Goal: Navigation & Orientation: Find specific page/section

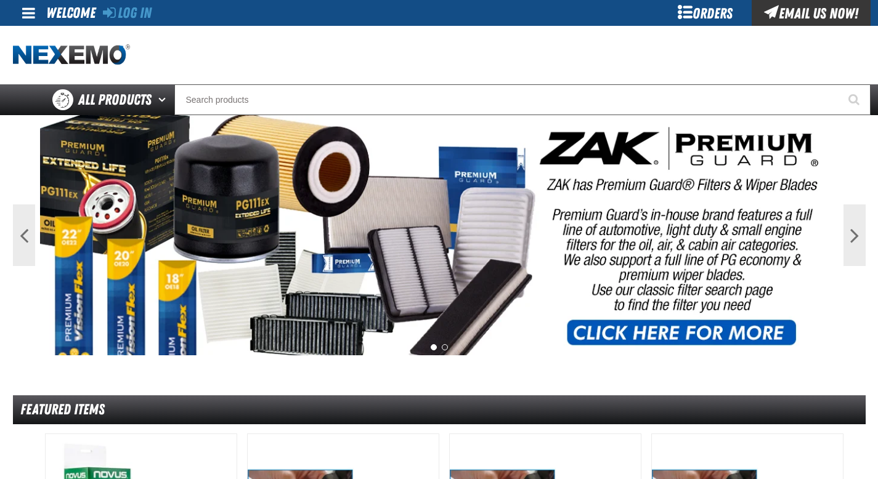
click at [688, 17] on div "Orders" at bounding box center [705, 13] width 92 height 26
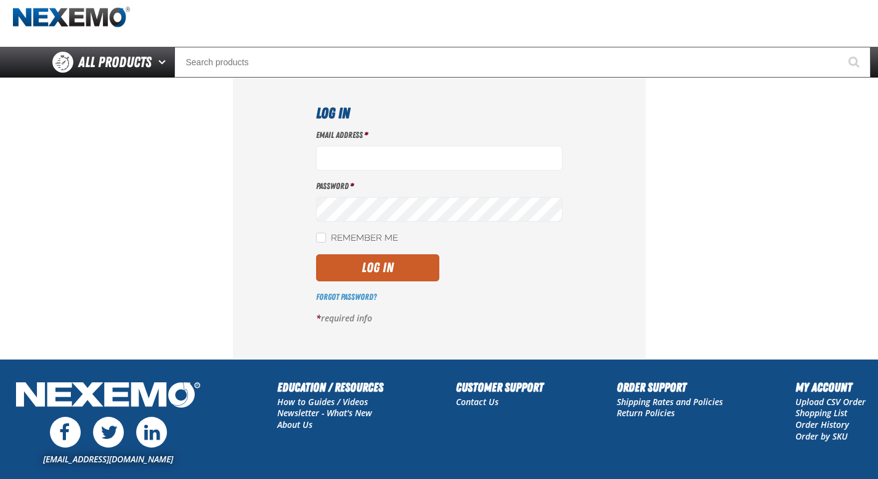
scroll to position [57, 0]
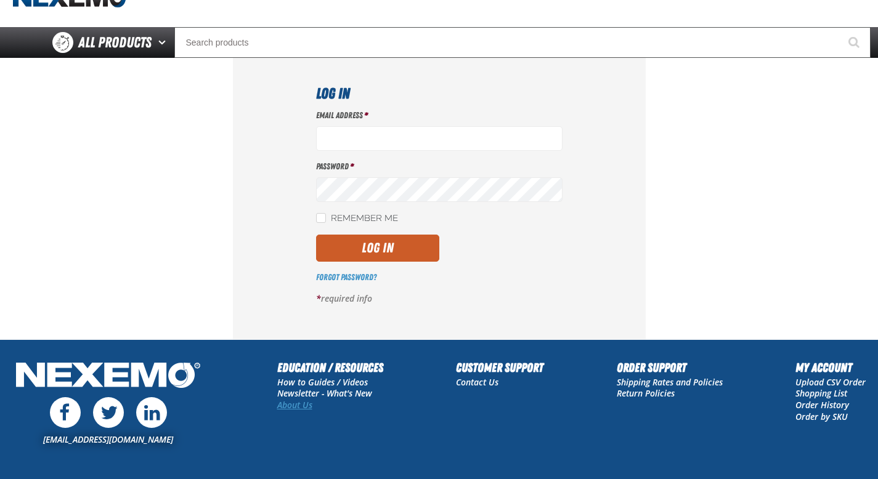
click at [296, 410] on link "About Us" at bounding box center [294, 405] width 35 height 12
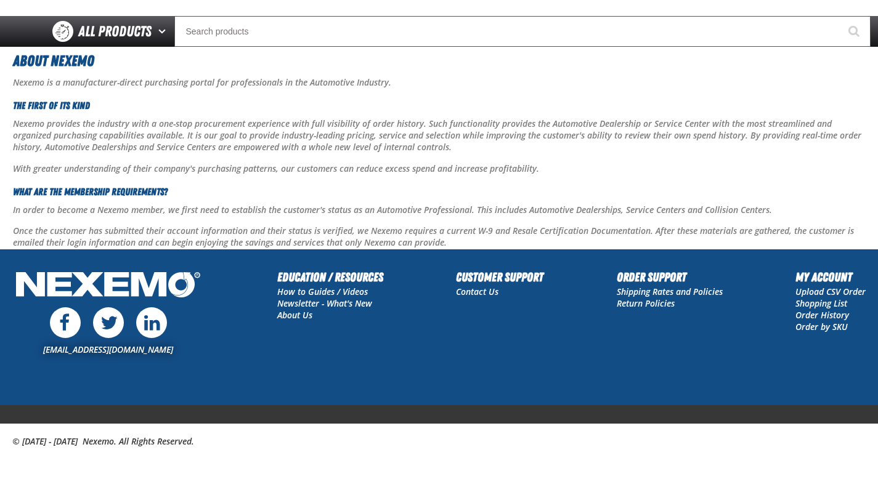
scroll to position [67, 0]
